Goal: Information Seeking & Learning: Learn about a topic

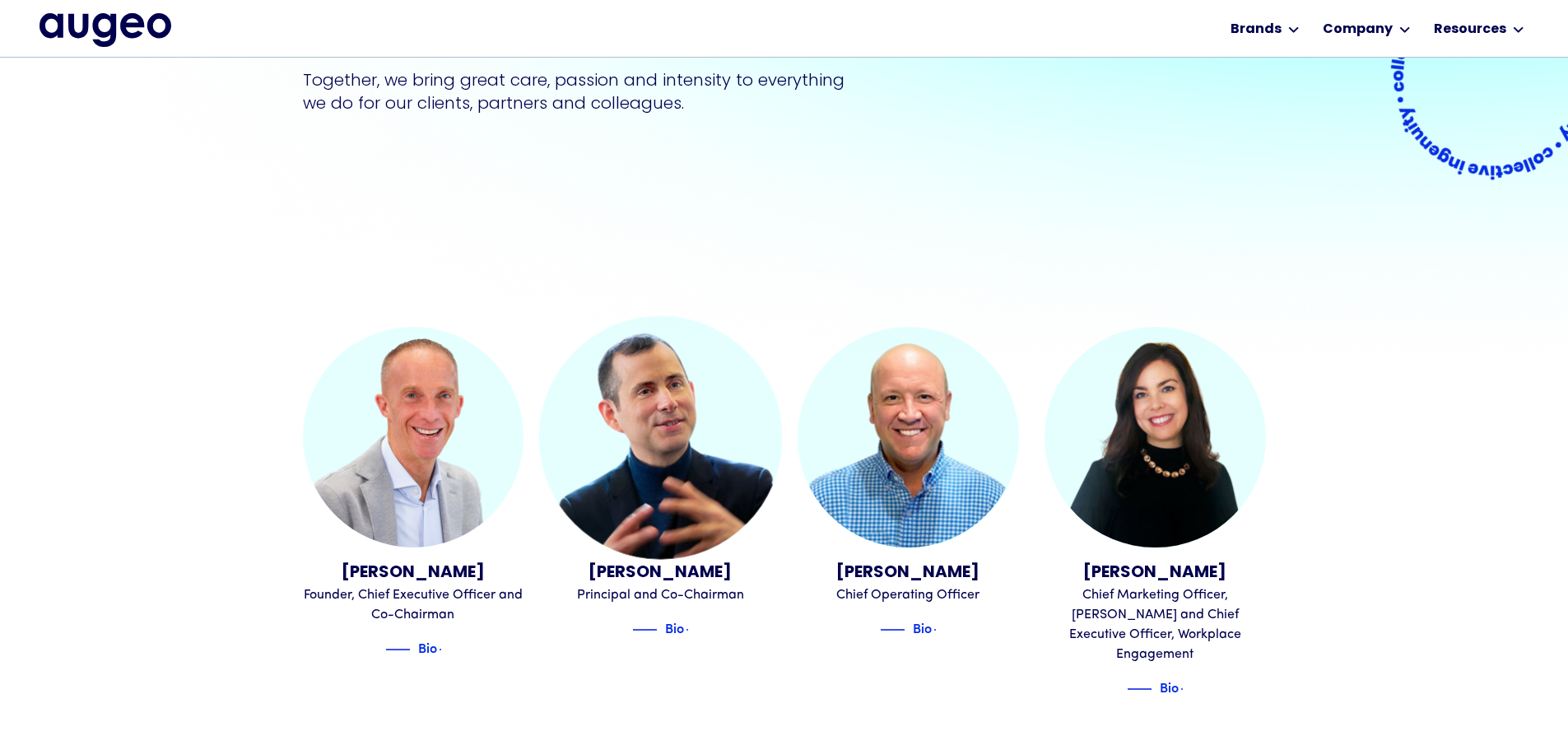
scroll to position [332, 0]
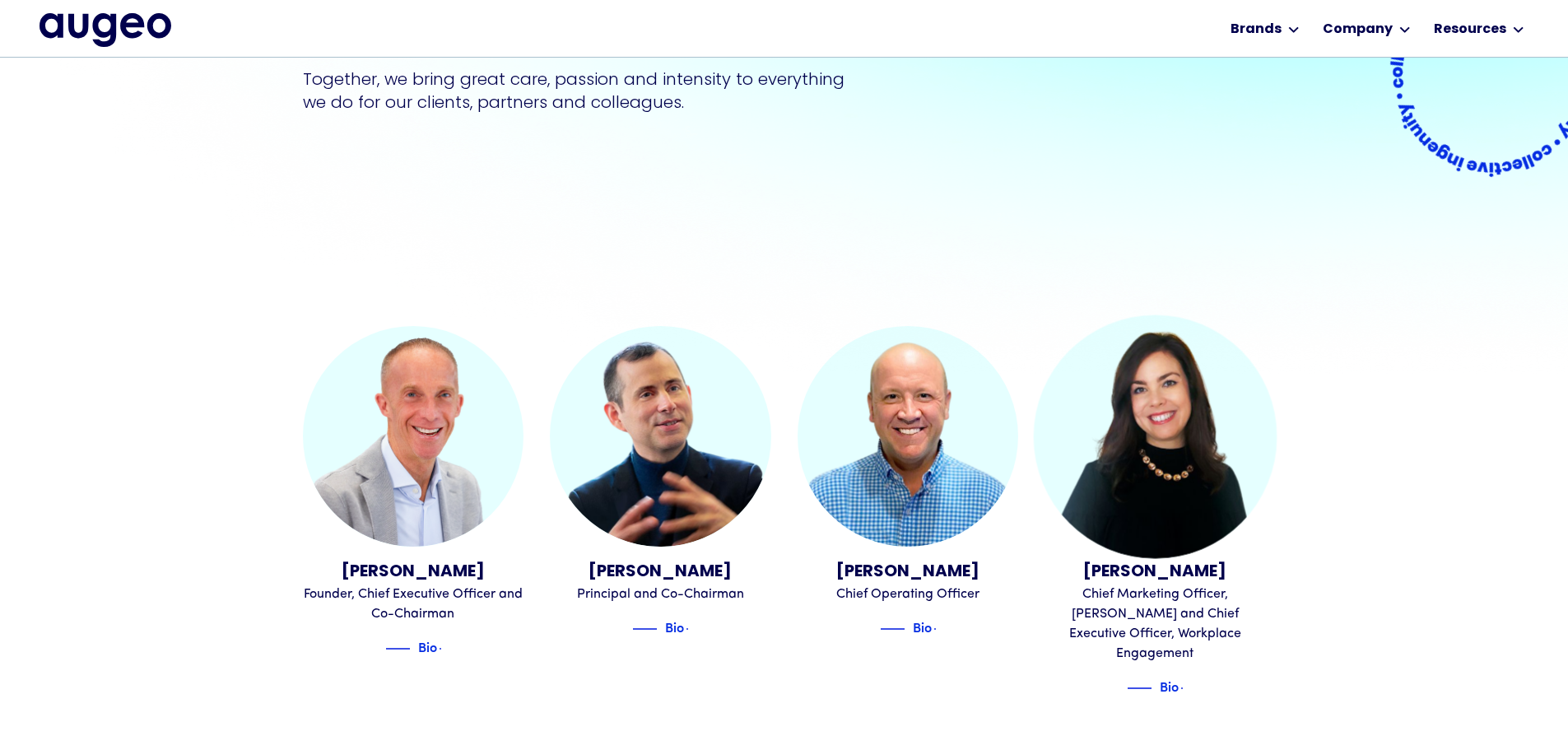
click at [1202, 420] on img at bounding box center [1155, 435] width 242 height 243
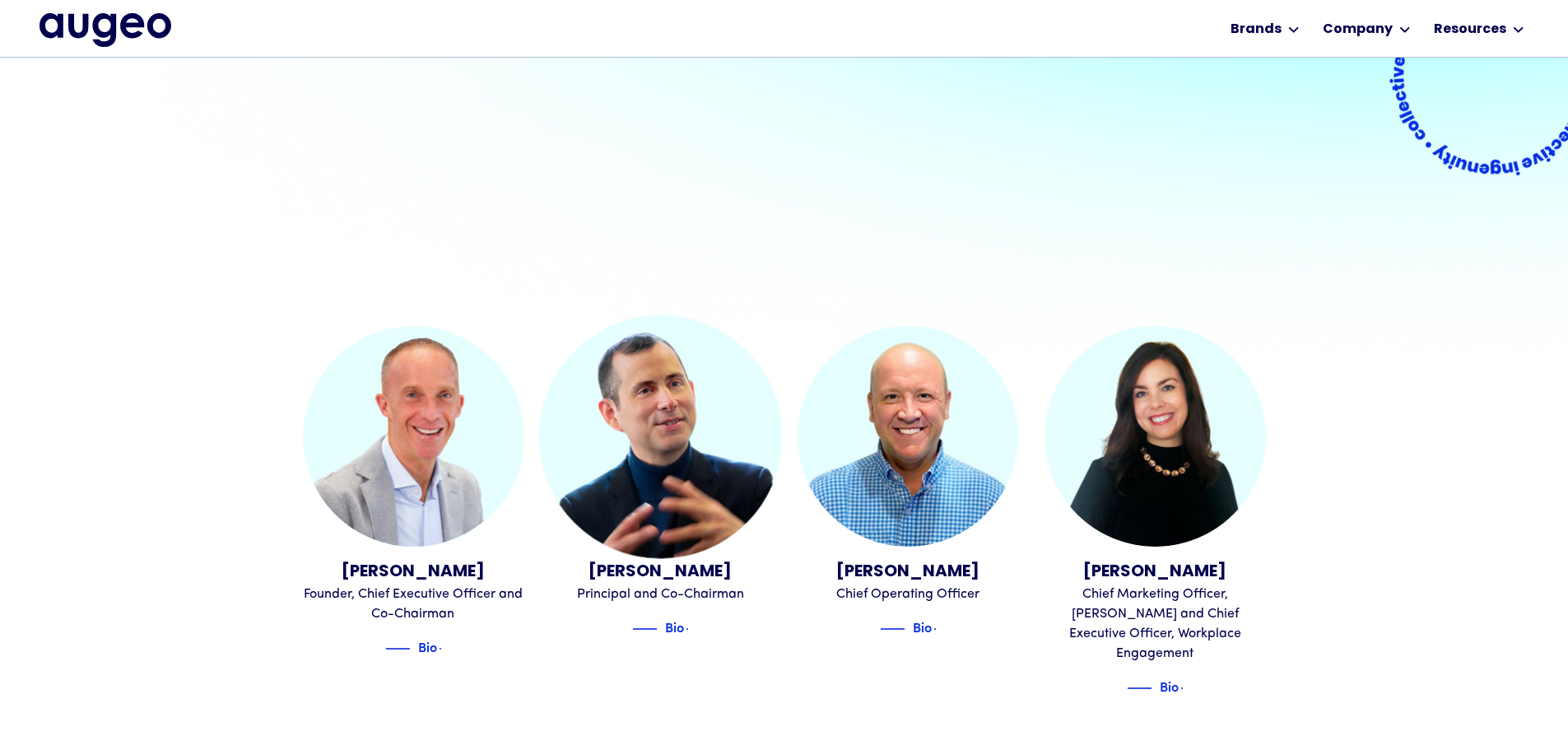
click at [680, 456] on img at bounding box center [660, 435] width 242 height 243
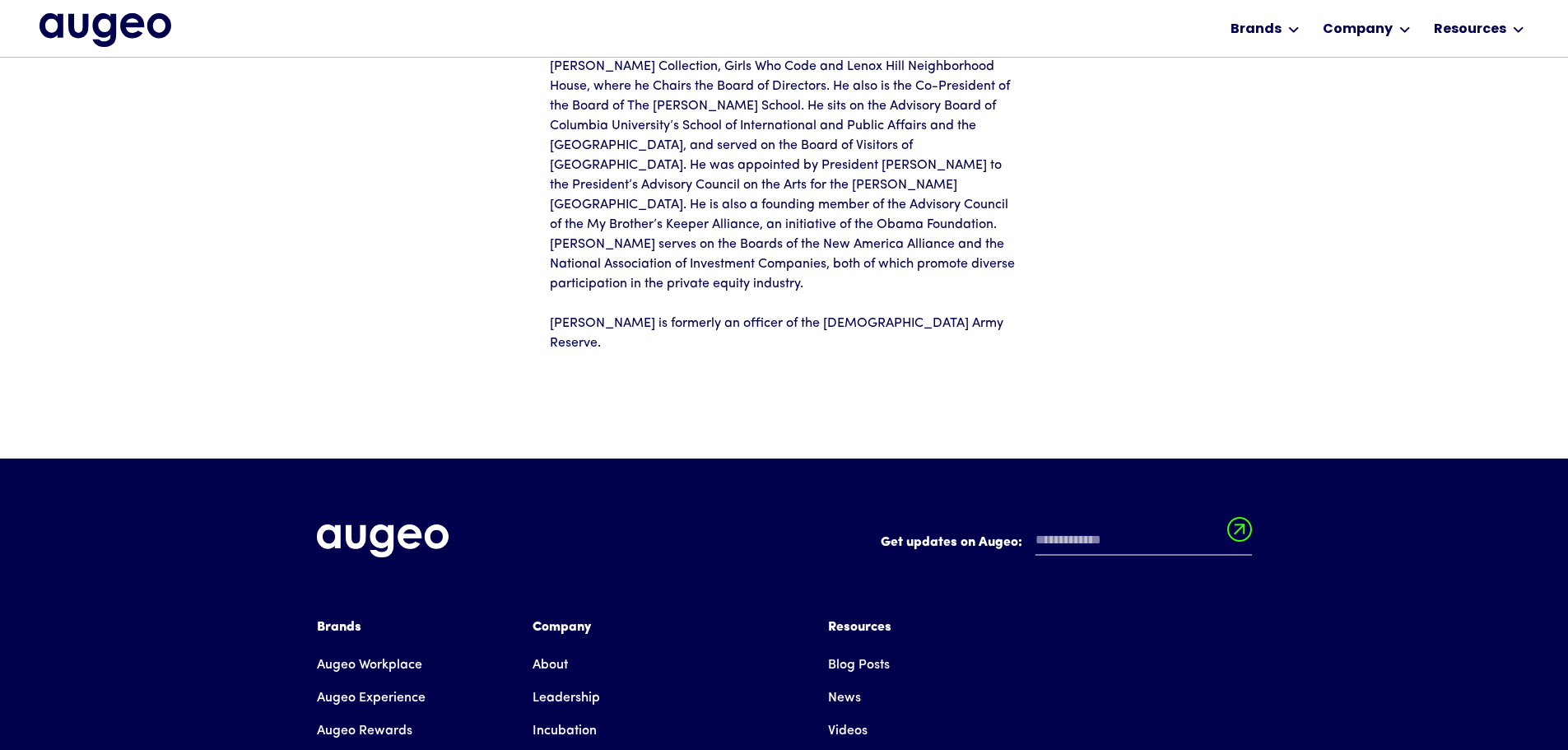
scroll to position [662, 0]
